Goal: Task Accomplishment & Management: Complete application form

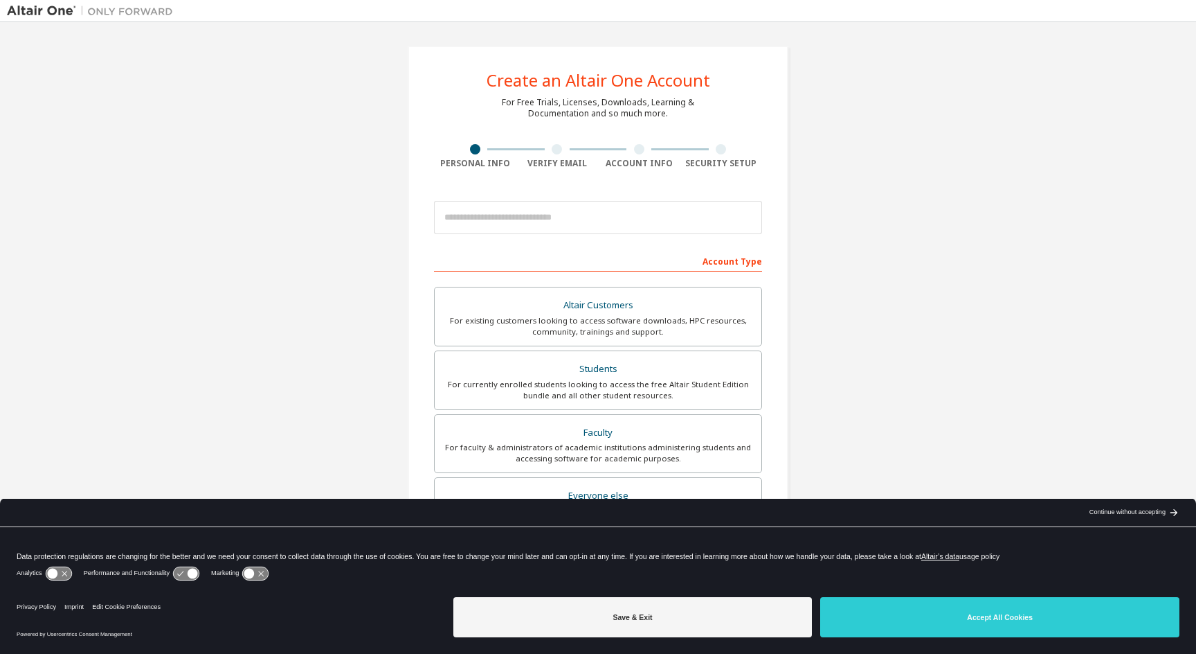
scroll to position [98, 0]
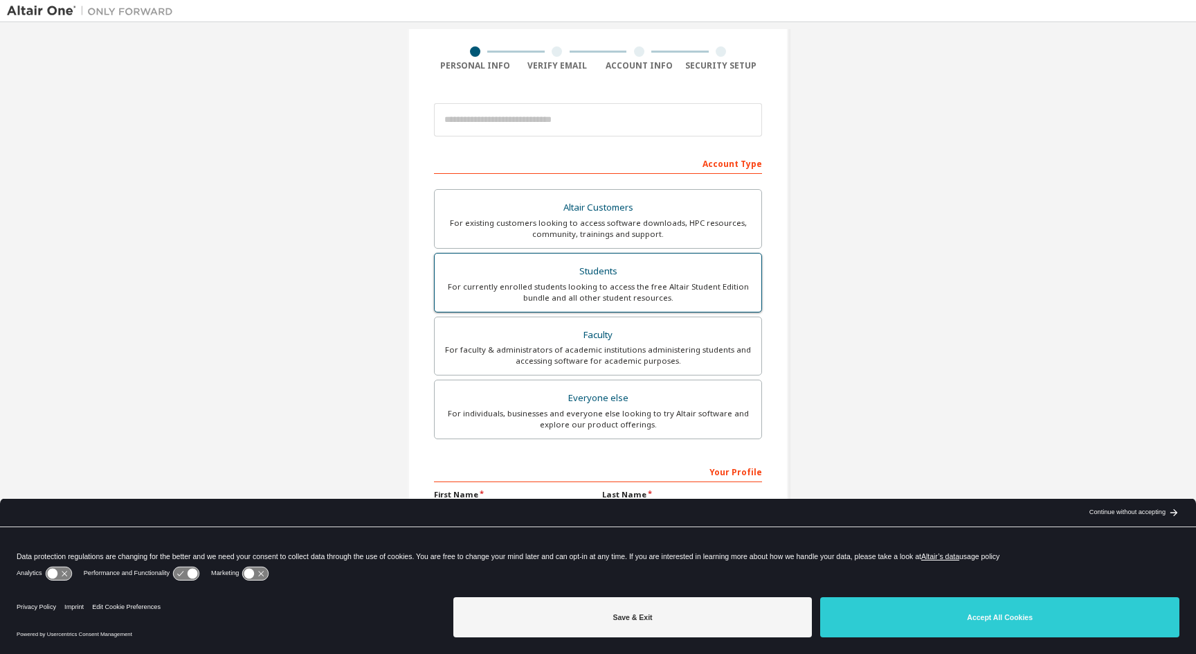
click at [591, 294] on div "For currently enrolled students looking to access the free Altair Student Editi…" at bounding box center [598, 292] width 310 height 22
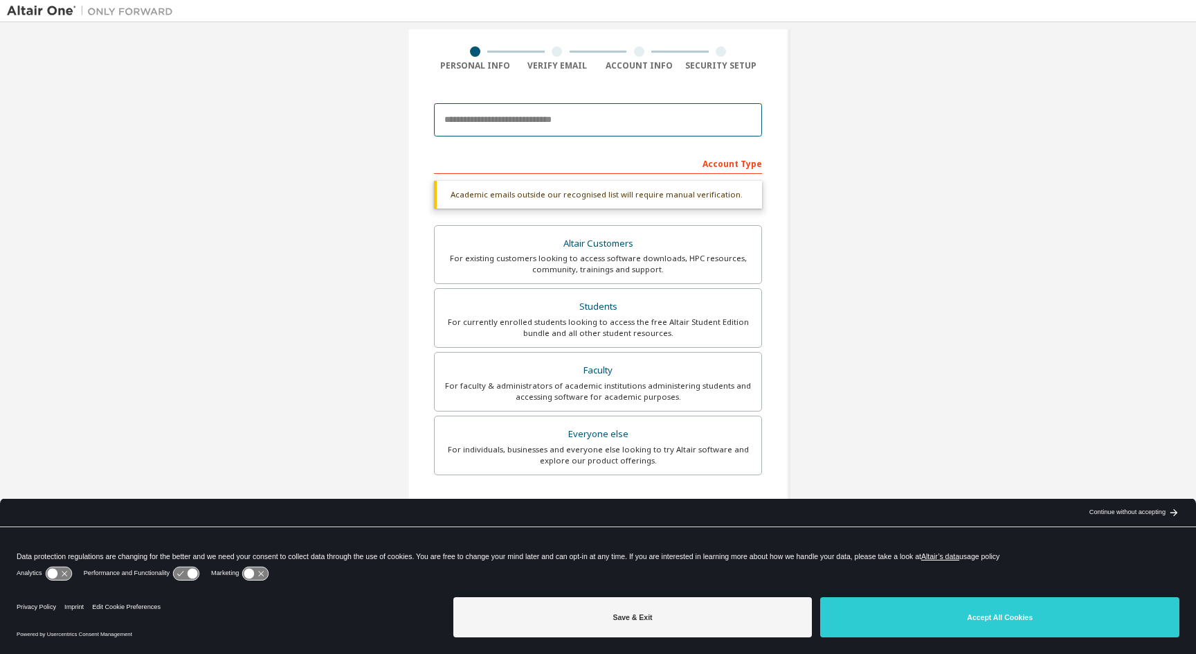
click at [585, 118] on input "email" at bounding box center [598, 119] width 328 height 33
type input "**********"
click at [892, 592] on div "Save & Exit Accept All Cookies" at bounding box center [817, 618] width 726 height 54
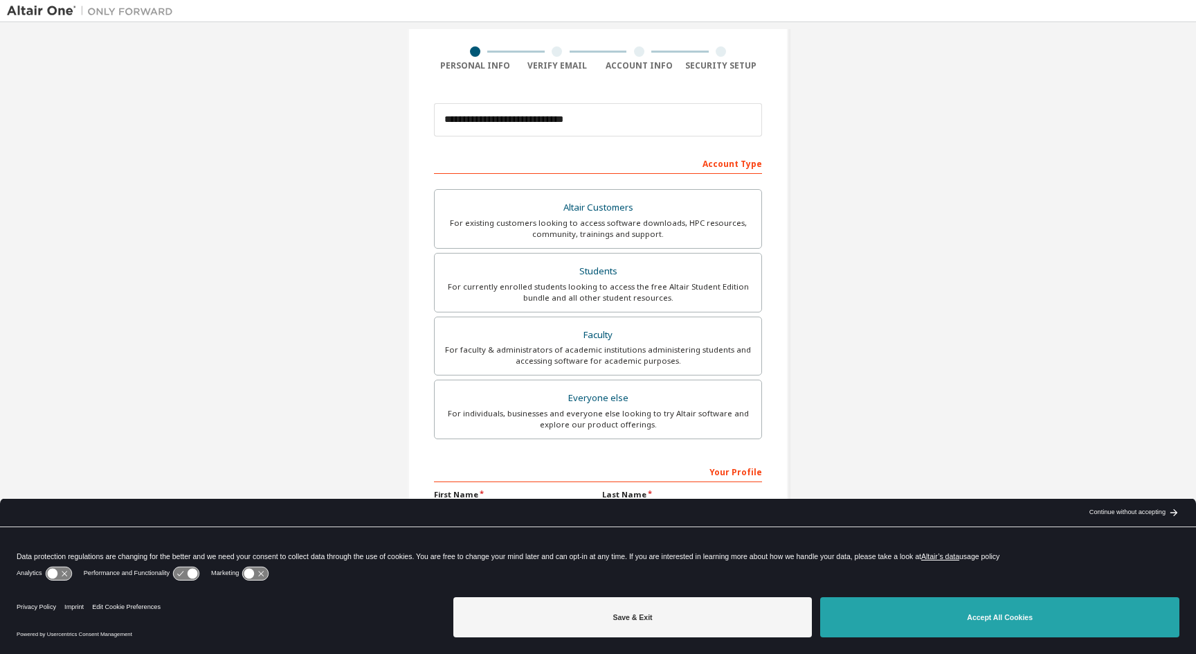
click at [892, 599] on button "Accept All Cookies" at bounding box center [999, 617] width 359 height 40
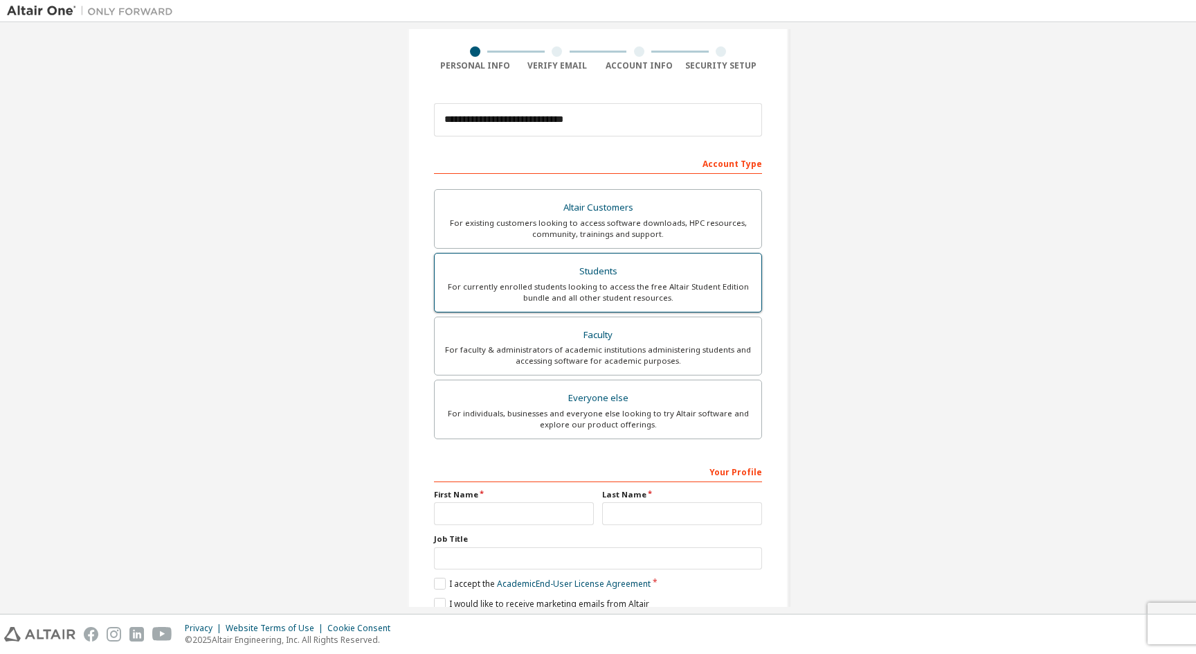
click at [719, 304] on label "Students For currently enrolled students looking to access the free Altair Stud…" at bounding box center [598, 283] width 328 height 60
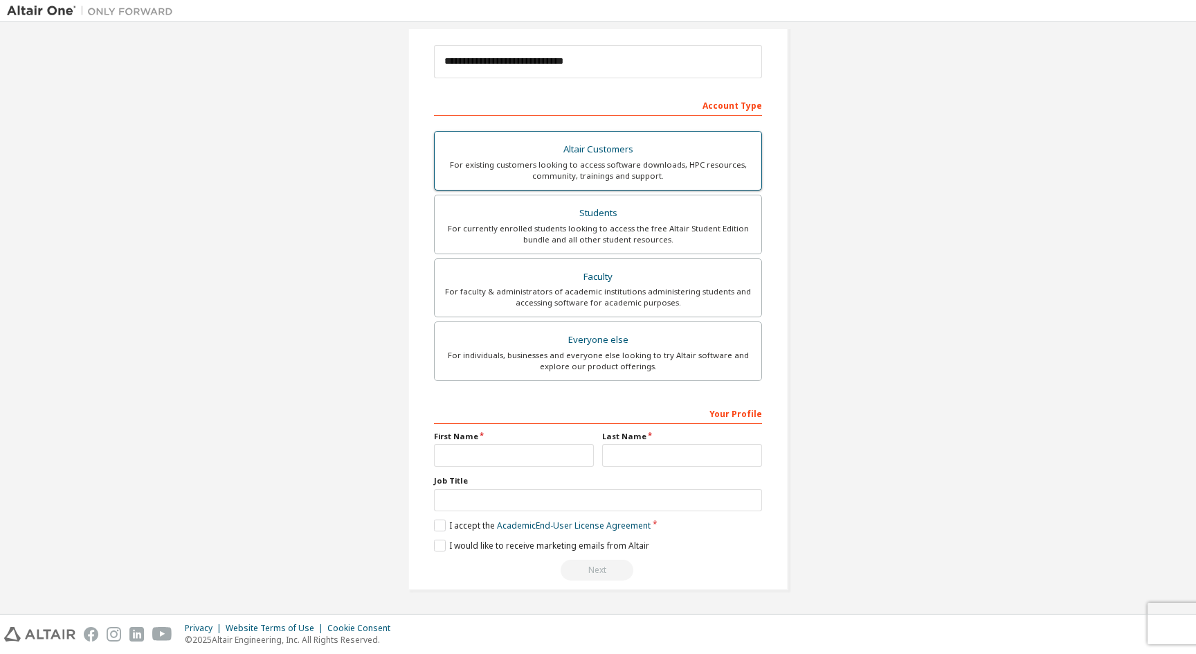
scroll to position [154, 0]
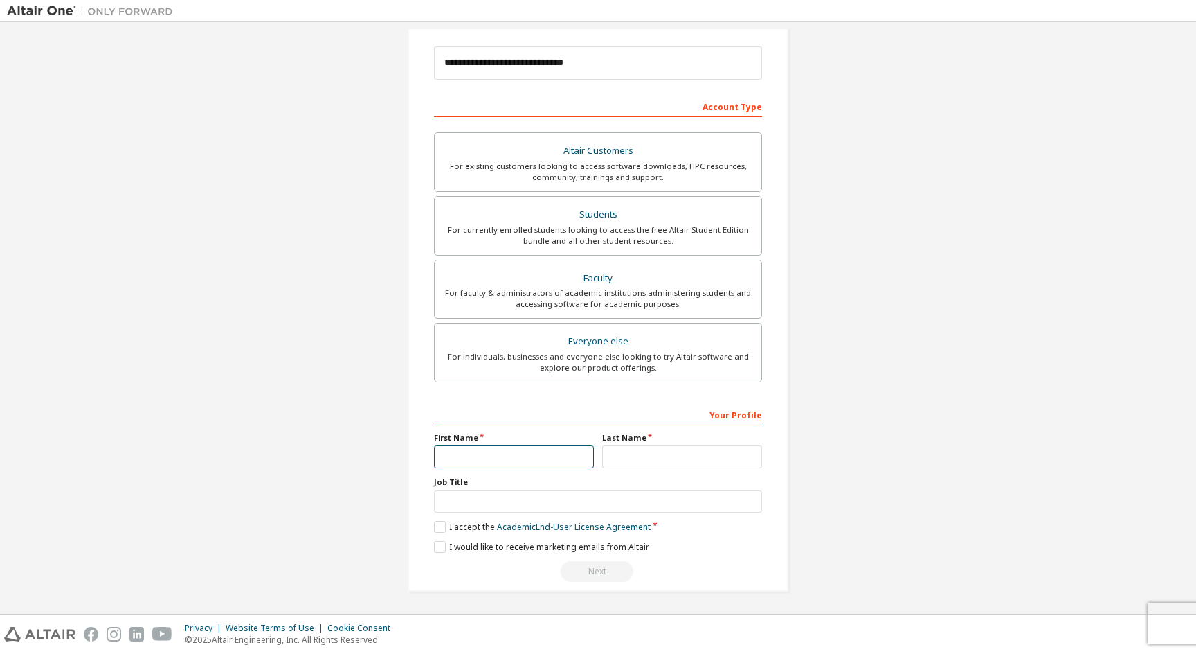
click at [530, 447] on input "text" at bounding box center [514, 456] width 160 height 23
type input "*********"
type input "******"
click at [440, 525] on label "I accept the Academic End-User License Agreement" at bounding box center [542, 527] width 217 height 12
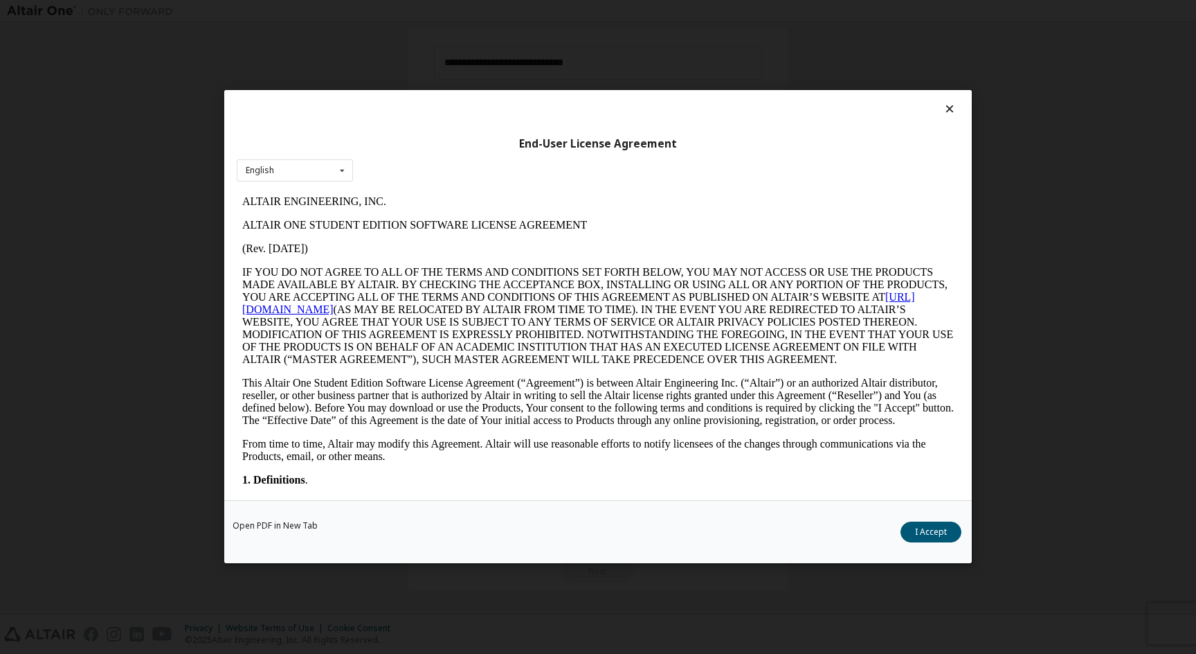
scroll to position [0, 0]
click at [440, 547] on div "Open PDF in New Tab I Accept" at bounding box center [598, 532] width 748 height 63
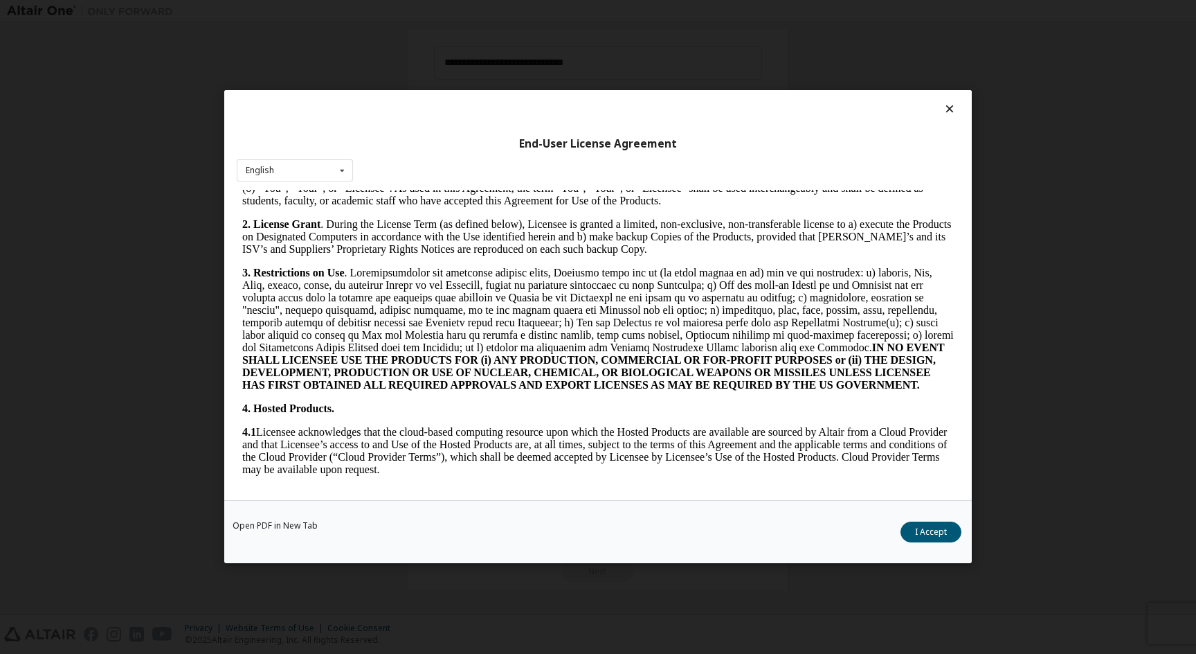
scroll to position [1124, 0]
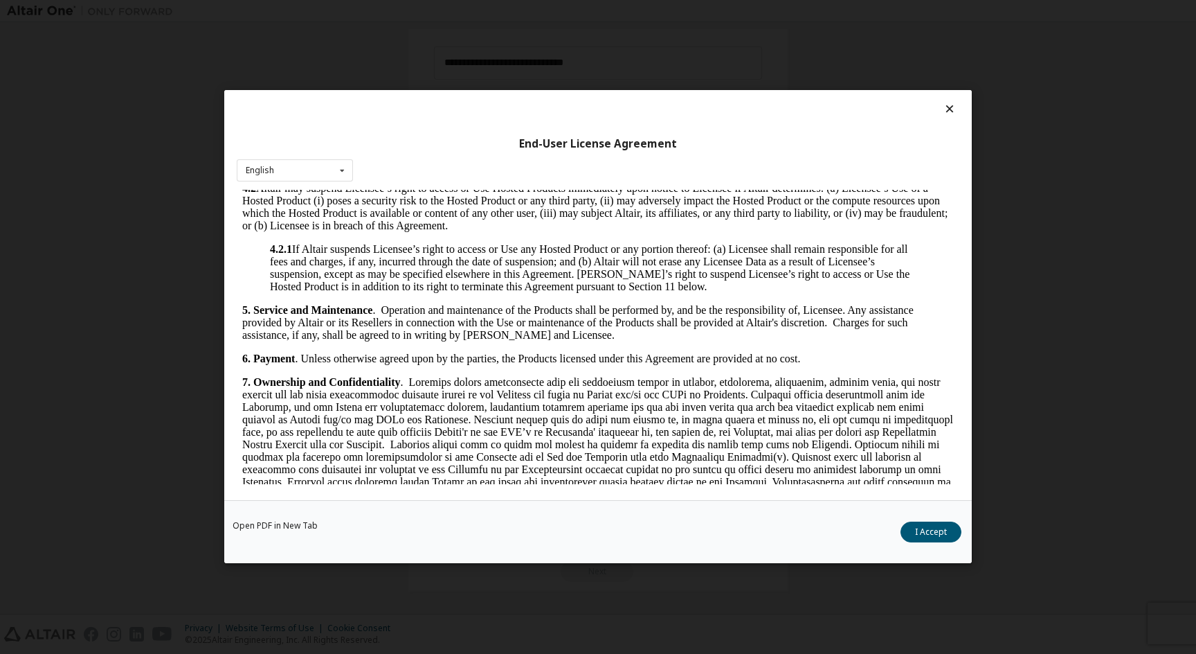
click at [910, 520] on div "Open PDF in New Tab I Accept" at bounding box center [598, 532] width 748 height 63
click at [910, 531] on button "I Accept" at bounding box center [931, 532] width 61 height 21
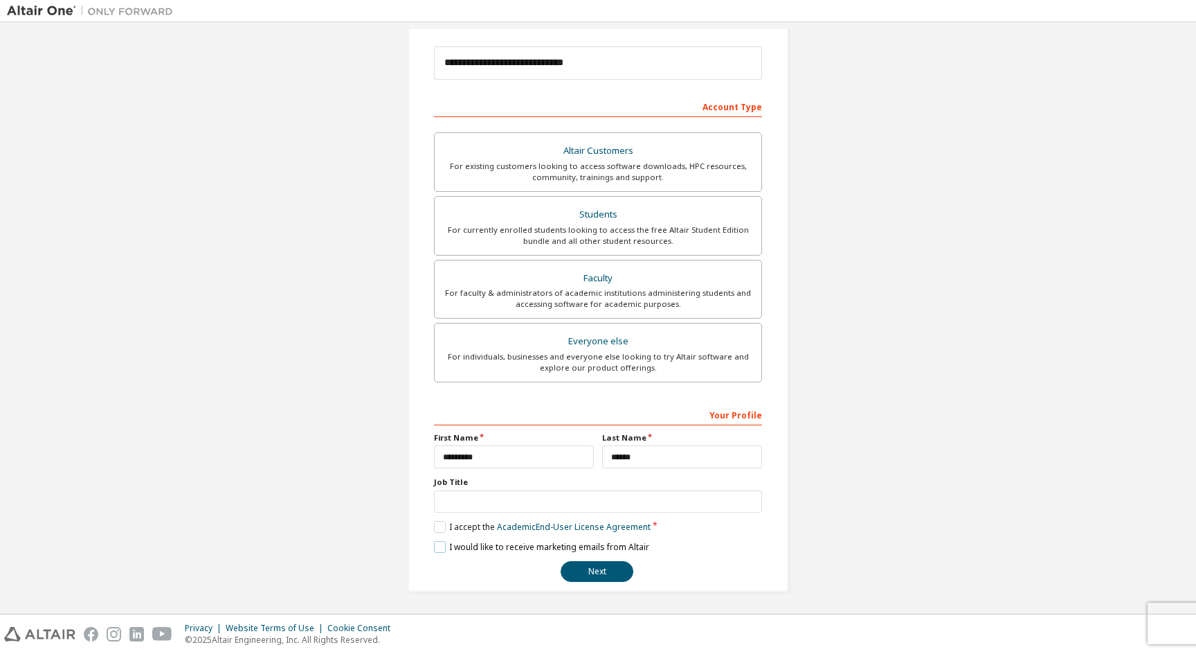
click at [600, 550] on label "I would like to receive marketing emails from Altair" at bounding box center [541, 547] width 215 height 12
click at [605, 564] on button "Next" at bounding box center [597, 571] width 73 height 21
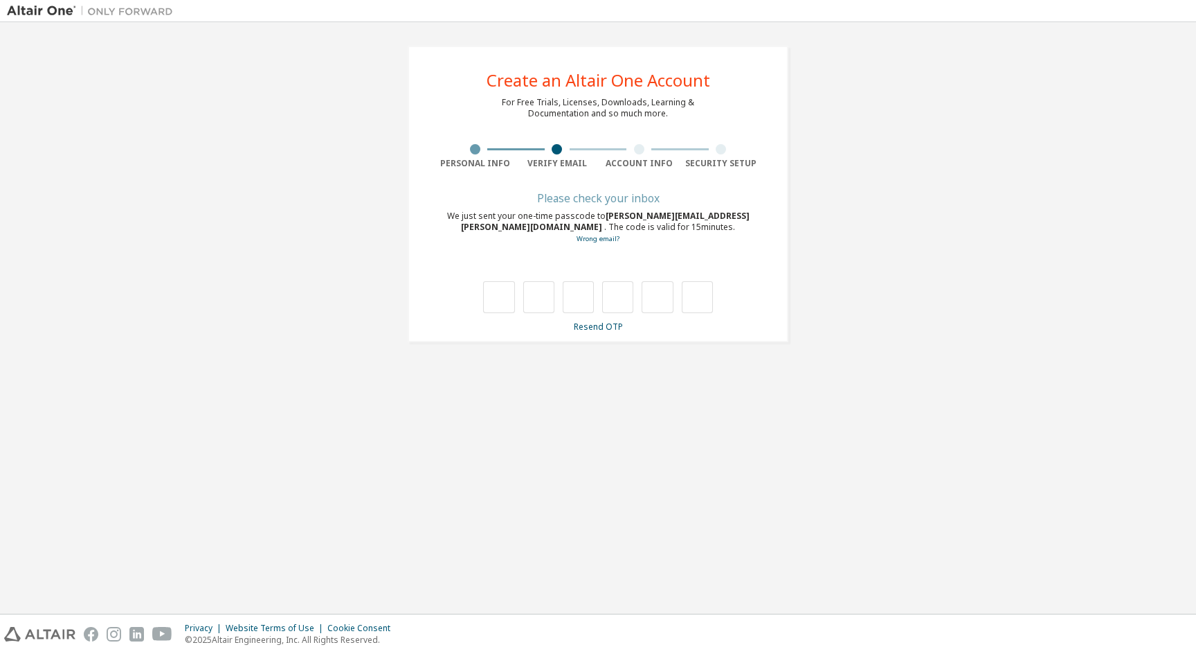
type input "*"
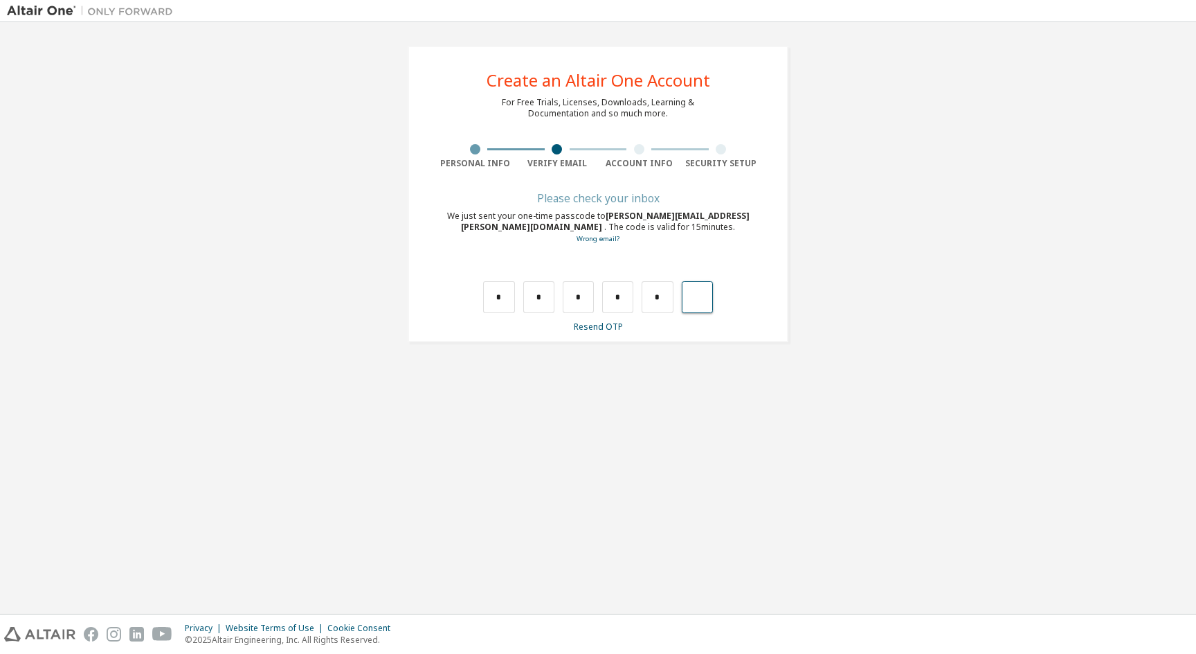
type input "*"
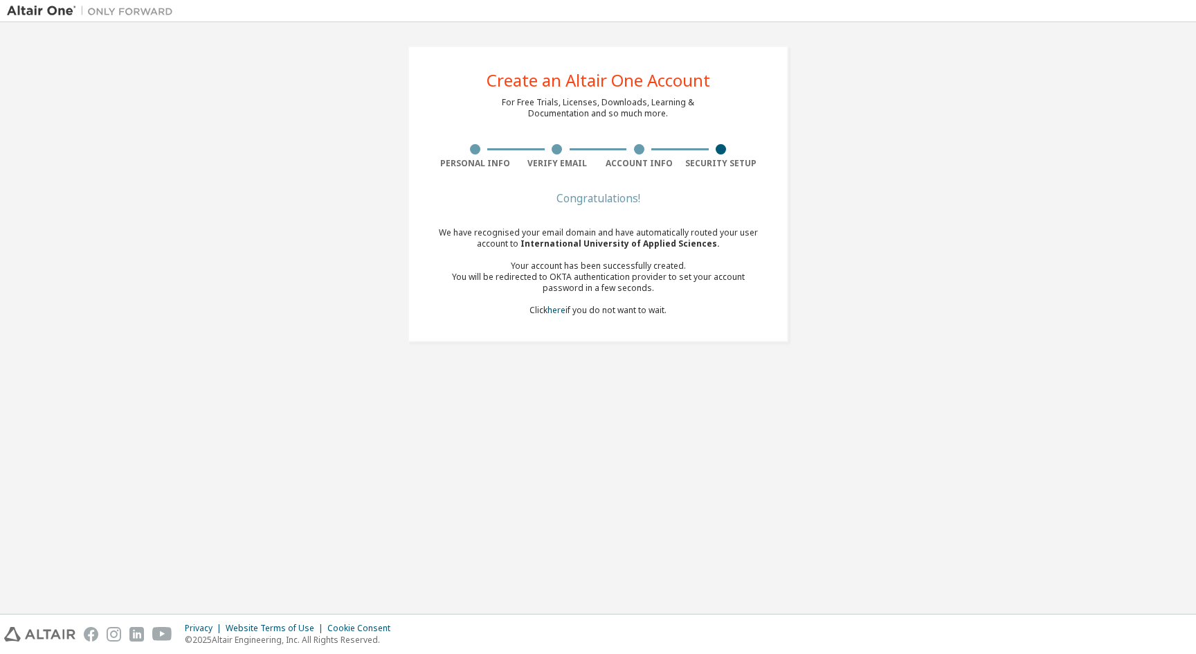
click at [618, 199] on div "Congratulations!" at bounding box center [598, 198] width 328 height 8
click at [560, 314] on link "here" at bounding box center [557, 310] width 18 height 12
